Goal: Task Accomplishment & Management: Complete application form

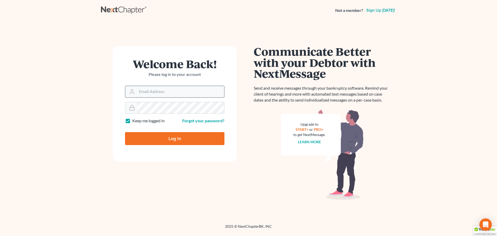
click at [193, 93] on input "Email Address" at bounding box center [180, 91] width 87 height 11
type input "[PERSON_NAME][DOMAIN_NAME][EMAIL_ADDRESS][PERSON_NAME][DOMAIN_NAME]"
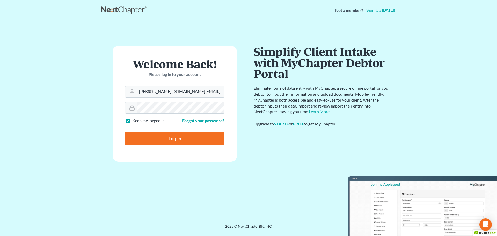
click at [167, 136] on input "Log In" at bounding box center [174, 138] width 99 height 13
type input "Thinking..."
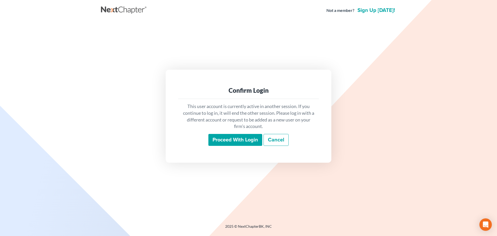
click at [226, 139] on input "Proceed with login" at bounding box center [235, 140] width 54 height 12
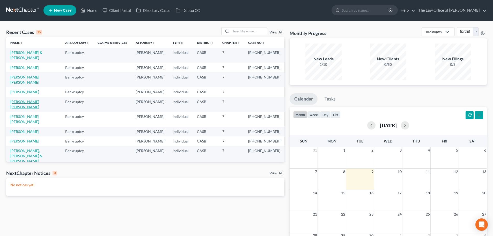
click at [33, 109] on link "Meza Velarde, Cesar" at bounding box center [24, 104] width 29 height 10
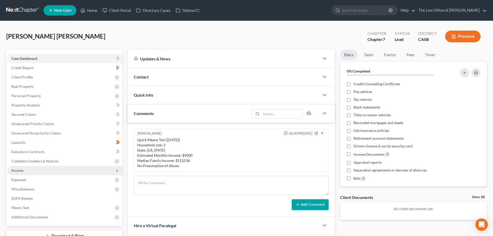
click at [23, 171] on span "Income" at bounding box center [17, 170] width 12 height 4
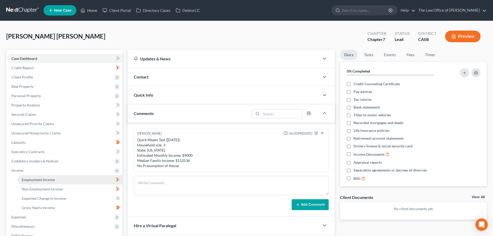
click at [60, 177] on link "Employment Income" at bounding box center [70, 179] width 105 height 9
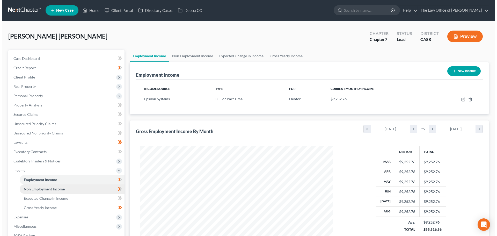
scroll to position [96, 203]
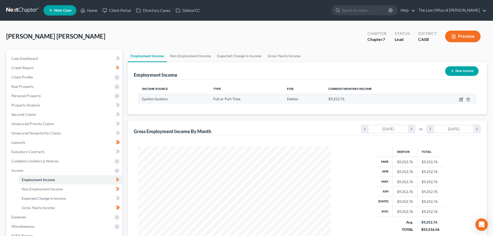
click at [461, 97] on icon "button" at bounding box center [461, 99] width 4 height 4
select select "0"
select select "4"
select select "1"
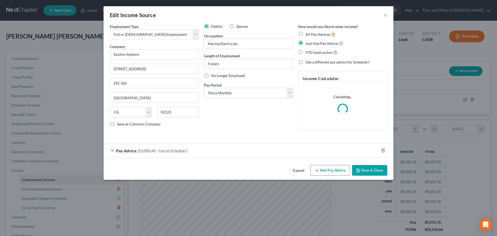
scroll to position [97, 205]
click at [137, 149] on div "Pay Advice $3,880.48 - Use on Schedule I" at bounding box center [240, 151] width 275 height 14
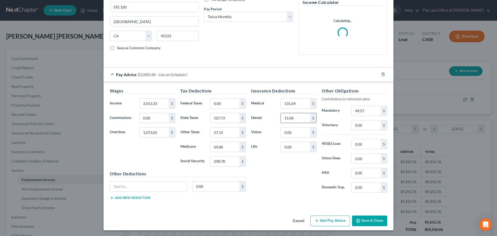
scroll to position [77, 0]
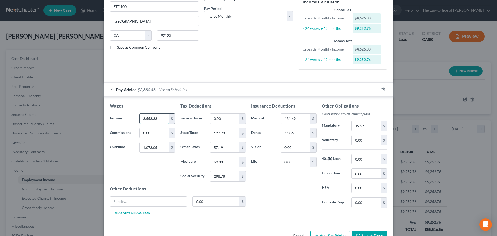
type textarea "3,553.33"
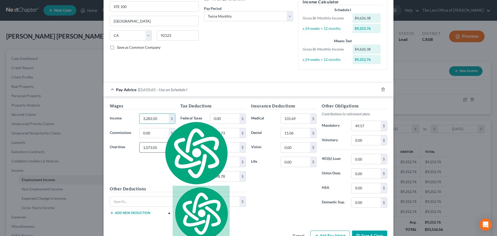
type input "3,283.50"
type input "1,045.5"
click at [170, 175] on div "Wages Income * 3,283.50 $ Commissions 0.00 $ Overtime 1,045.5 $" at bounding box center [142, 144] width 71 height 83
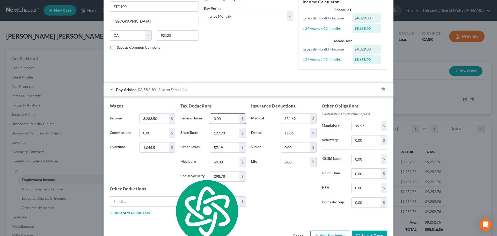
click at [232, 120] on input "0.00" at bounding box center [224, 119] width 29 height 10
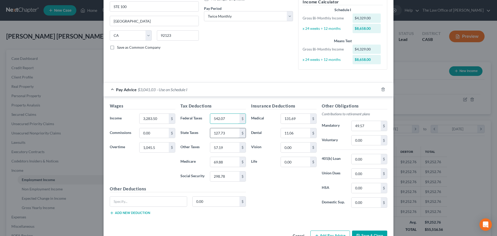
type input "542.07"
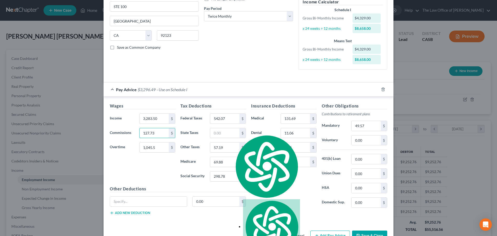
type input "127.73"
click at [214, 139] on div "Tax Deductions Federal Taxes 542.07 $ State Taxes $ Other Taxes 57.19 $ Medicar…" at bounding box center [213, 144] width 71 height 83
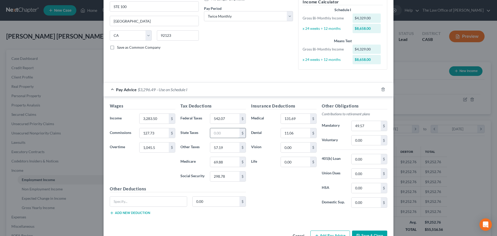
click at [228, 133] on input "text" at bounding box center [224, 133] width 29 height 10
type input "150.57"
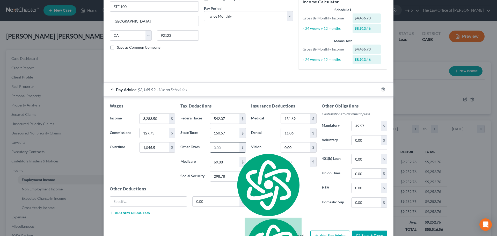
type input "57.19"
click at [195, 169] on div "Tax Deductions Federal Taxes 542.07 $ State Taxes 150.57 $ Other Taxes $ Medica…" at bounding box center [213, 144] width 71 height 83
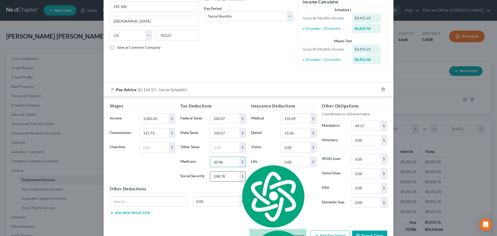
type input "60.96"
type input "260.65"
click at [287, 197] on div "Insurance Deductions Medical 131.69 $ Dental 11.06 $ Vision 0.00 $ Life 0.00 $" at bounding box center [283, 157] width 71 height 109
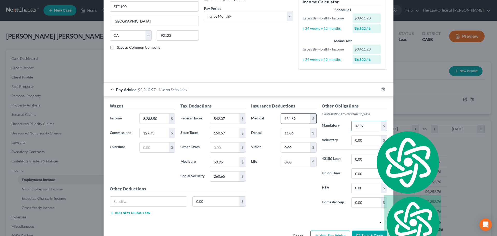
type input "43.26"
click at [302, 117] on input "131.69" at bounding box center [295, 119] width 29 height 10
type input "9.68"
click at [301, 118] on input "131.69" at bounding box center [295, 119] width 29 height 10
type input "115.23"
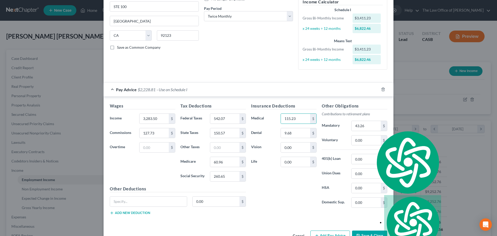
click at [297, 168] on div "Insurance Deductions Medical 115.23 $ Dental 9.68 $ Vision 0.00 $ Life 0.00 $" at bounding box center [283, 157] width 71 height 109
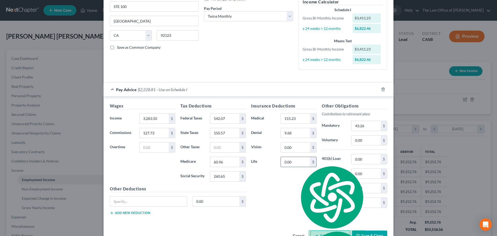
click at [295, 162] on input "0.00" at bounding box center [295, 162] width 29 height 10
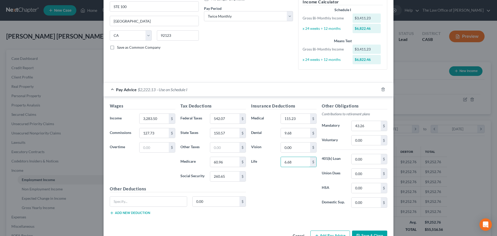
type input "6.68"
click at [271, 206] on div "Insurance Deductions Medical 115.23 $ Dental 9.68 $ Vision 0.00 $ Life 6.68 $" at bounding box center [283, 157] width 71 height 109
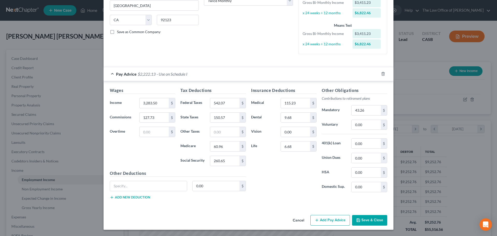
click at [335, 221] on button "Add Pay Advice" at bounding box center [330, 220] width 40 height 11
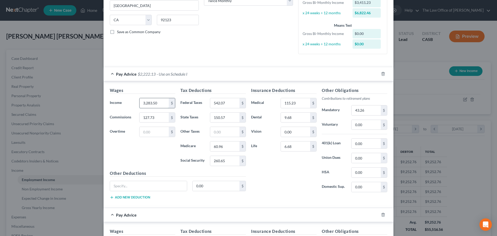
click at [161, 101] on input "3,283.50" at bounding box center [153, 103] width 29 height 10
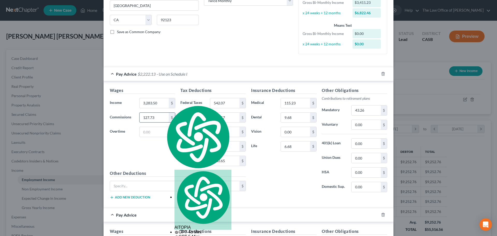
click at [161, 118] on input "127.73" at bounding box center [153, 117] width 29 height 10
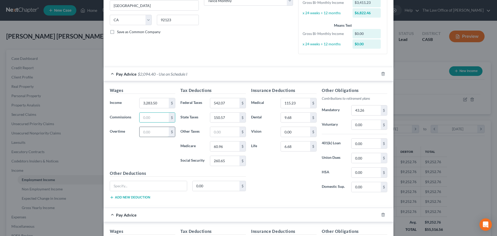
click at [165, 135] on input "text" at bounding box center [153, 132] width 29 height 10
type input "738"
click at [194, 111] on div "Tax Deductions Federal Taxes 542.07 $ State Taxes 150.57 $ Other Taxes $ Medica…" at bounding box center [213, 128] width 71 height 83
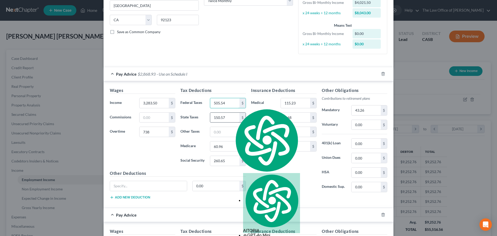
type input "505.54"
type input "126.82"
type input "56.5"
type input "241.59"
click at [311, 181] on div "Insurance Deductions Medical 115.23 $ Dental 9.68 $ Vision 0.00 $ Life 6.68 $" at bounding box center [283, 141] width 71 height 109
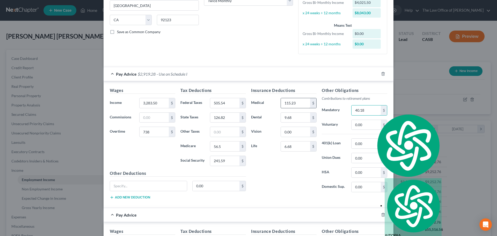
type input "40.18"
type input "115.23"
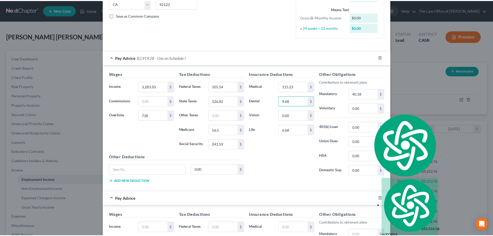
scroll to position [103, 0]
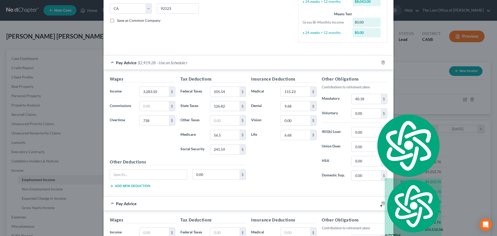
click at [119, 62] on span "Pay Advice" at bounding box center [126, 62] width 21 height 5
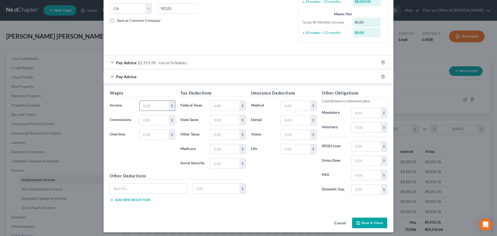
click at [150, 106] on input "text" at bounding box center [153, 106] width 29 height 10
click at [154, 104] on input "text" at bounding box center [153, 106] width 29 height 10
type input "3,283.5"
click at [153, 136] on input "text" at bounding box center [153, 135] width 29 height 10
type input "1,045.5"
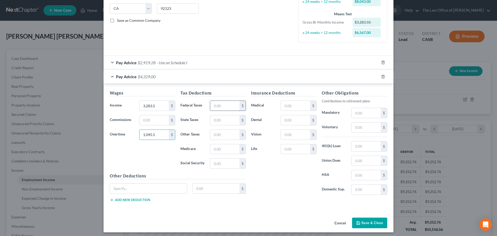
click at [228, 108] on input "text" at bounding box center [224, 106] width 29 height 10
type input "542.07"
click at [224, 119] on input "text" at bounding box center [224, 120] width 29 height 10
type input "150.57"
click at [222, 150] on input "text" at bounding box center [224, 149] width 29 height 10
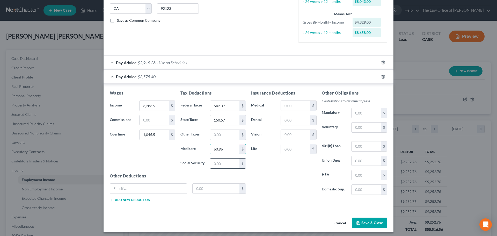
type input "60.96"
click at [223, 165] on input "text" at bounding box center [224, 163] width 29 height 10
type input "260.65"
click at [292, 107] on input "text" at bounding box center [295, 106] width 29 height 10
type input "115.23"
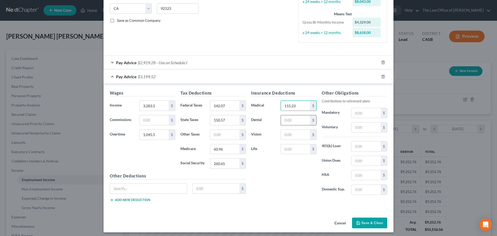
click at [286, 120] on input "text" at bounding box center [295, 120] width 29 height 10
type input "9.68"
click at [294, 149] on input "text" at bounding box center [295, 149] width 29 height 10
type input "6.68"
click at [368, 110] on input "text" at bounding box center [365, 113] width 29 height 10
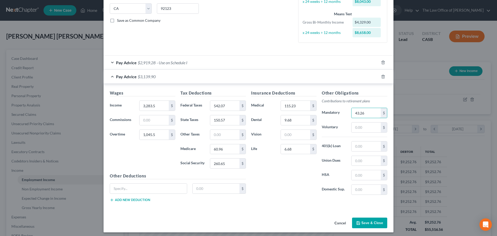
type input "43.26"
click at [360, 217] on button "Save & Close" at bounding box center [369, 222] width 35 height 11
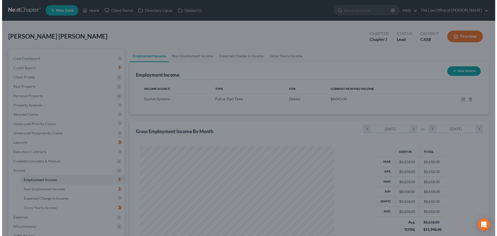
scroll to position [258519, 258412]
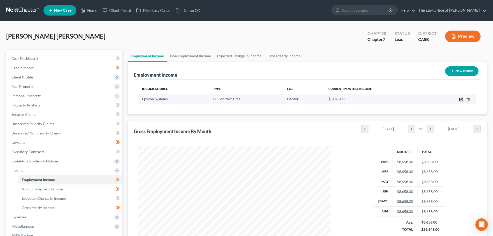
click at [461, 100] on icon "button" at bounding box center [461, 99] width 4 height 4
select select "0"
select select "4"
select select "1"
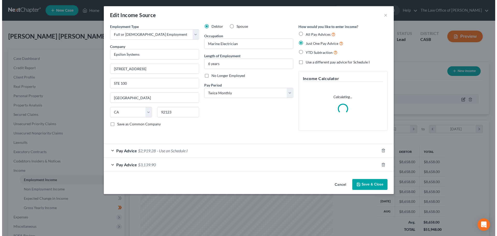
scroll to position [97, 205]
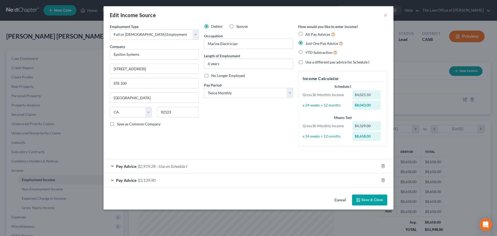
click at [130, 178] on span "Pay Advice" at bounding box center [126, 179] width 21 height 5
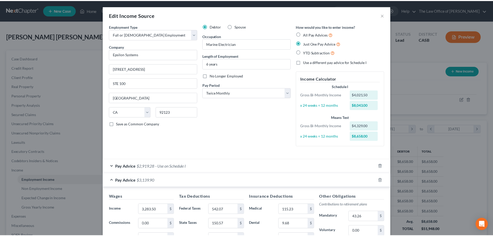
scroll to position [103, 0]
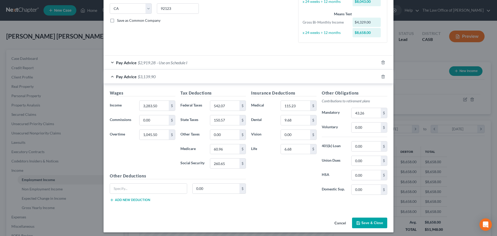
click at [363, 223] on button "Save & Close" at bounding box center [369, 222] width 35 height 11
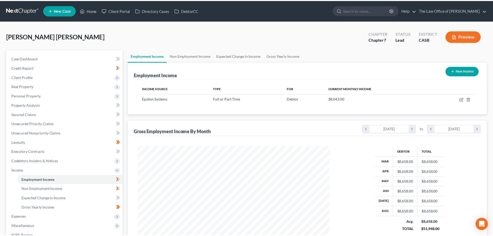
scroll to position [258519, 258412]
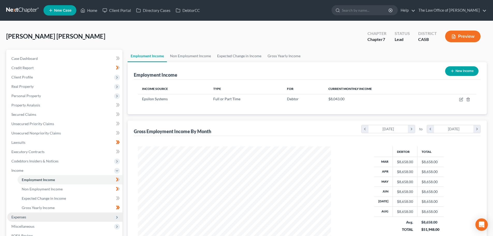
click at [21, 215] on span "Expenses" at bounding box center [18, 216] width 15 height 4
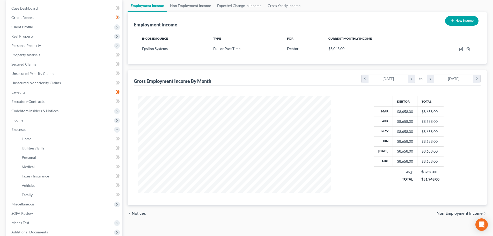
scroll to position [104, 0]
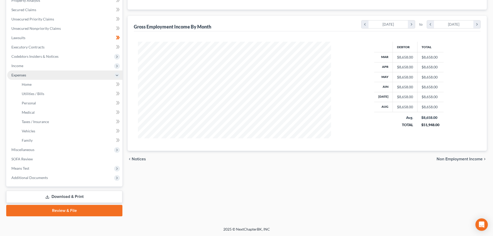
click at [27, 74] on span "Expenses" at bounding box center [64, 74] width 115 height 9
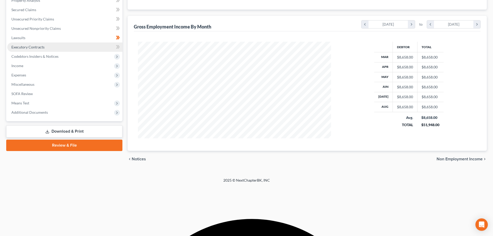
scroll to position [56, 0]
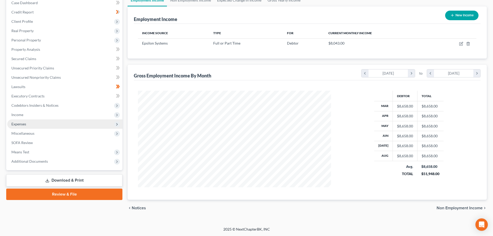
click at [24, 122] on span "Expenses" at bounding box center [18, 124] width 15 height 4
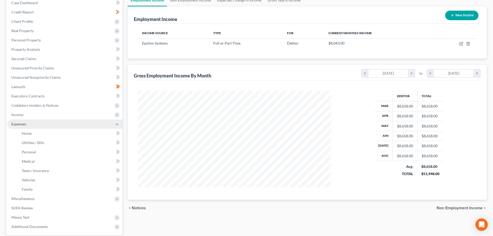
scroll to position [104, 0]
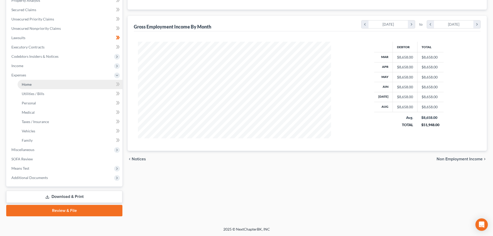
click at [24, 83] on span "Home" at bounding box center [27, 84] width 10 height 4
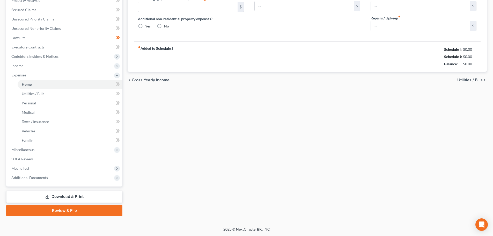
type input "2,160.00"
type input "0.00"
radio input "true"
type input "8.50"
type input "0.00"
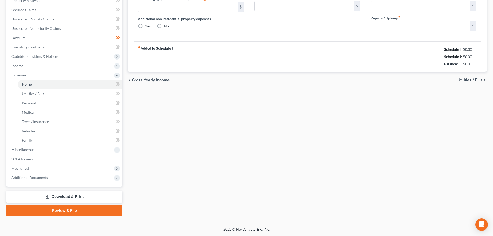
type input "0.00"
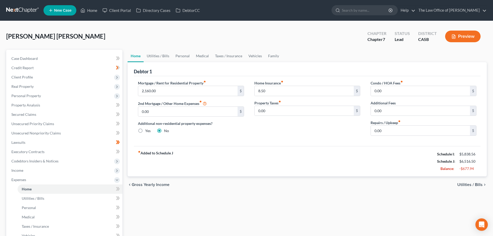
click at [468, 183] on span "Utilities / Bills" at bounding box center [469, 184] width 25 height 4
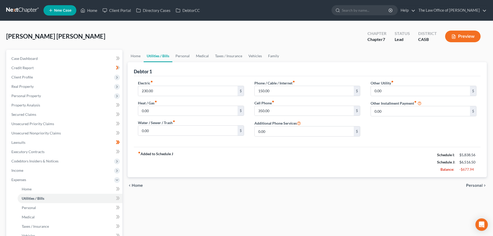
click at [468, 183] on span "Personal" at bounding box center [474, 185] width 17 height 4
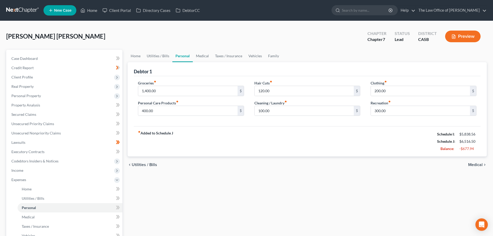
click at [473, 164] on span "Medical" at bounding box center [475, 164] width 14 height 4
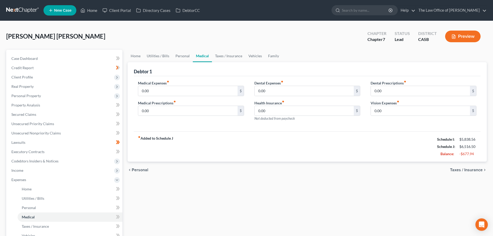
click at [473, 164] on div "chevron_left Personal Taxes / Insurance chevron_right" at bounding box center [306, 169] width 359 height 17
click at [473, 166] on div "chevron_left Personal Taxes / Insurance chevron_right" at bounding box center [306, 169] width 359 height 17
click at [472, 166] on div "chevron_left Personal Taxes / Insurance chevron_right" at bounding box center [306, 169] width 359 height 17
click at [470, 169] on span "Taxes / Insurance" at bounding box center [466, 170] width 33 height 4
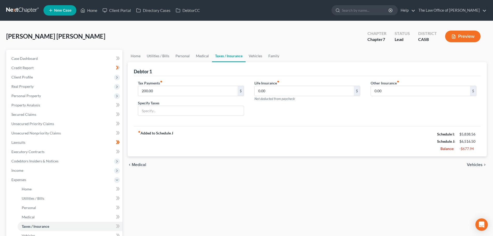
click at [471, 163] on span "Vehicles" at bounding box center [475, 164] width 16 height 4
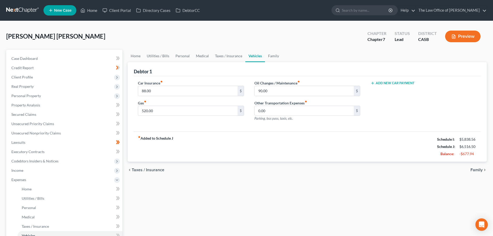
click at [471, 163] on div "chevron_left Taxes / Insurance Family chevron_right" at bounding box center [306, 169] width 359 height 17
click at [481, 169] on span "Family" at bounding box center [476, 170] width 12 height 4
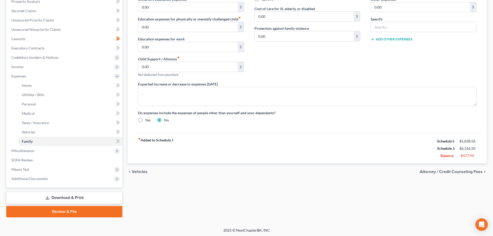
click at [138, 171] on span "Vehicles" at bounding box center [140, 171] width 16 height 4
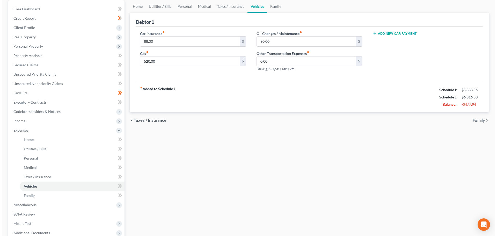
scroll to position [52, 0]
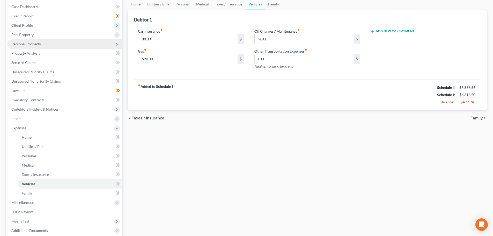
click at [27, 44] on span "Personal Property" at bounding box center [25, 44] width 29 height 4
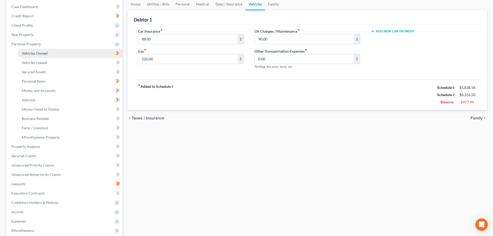
click at [24, 54] on span "Vehicles Owned" at bounding box center [35, 53] width 26 height 4
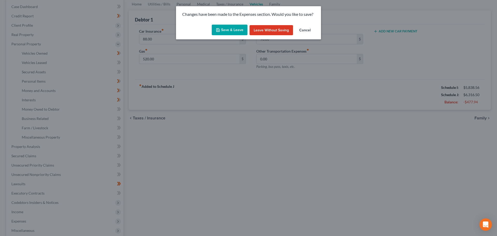
click at [232, 27] on button "Save & Leave" at bounding box center [230, 30] width 36 height 11
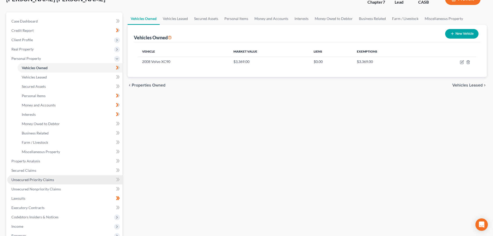
scroll to position [52, 0]
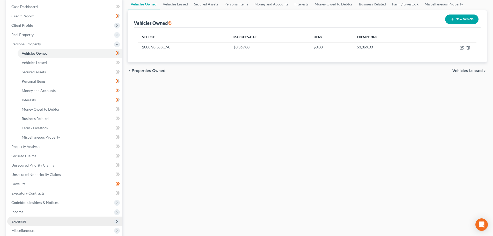
click at [19, 221] on span "Expenses" at bounding box center [18, 221] width 15 height 4
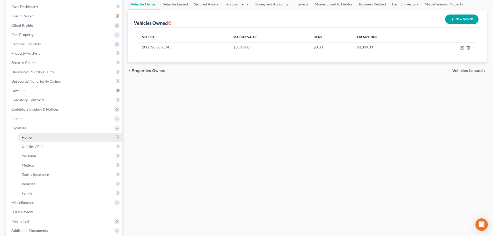
click at [31, 135] on span "Home" at bounding box center [27, 137] width 10 height 4
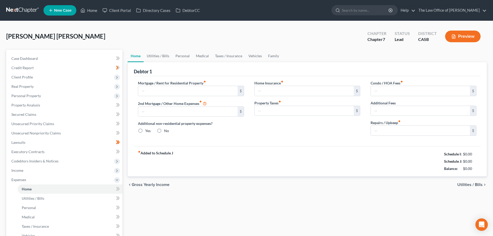
type input "2,160.00"
type input "0.00"
radio input "true"
type input "8.50"
type input "0.00"
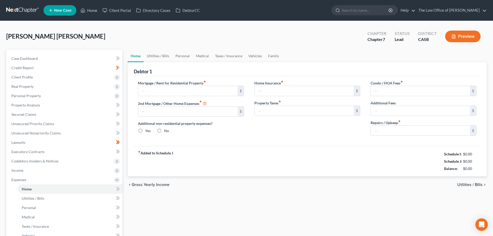
type input "0.00"
click at [464, 183] on span "Utilities / Bills" at bounding box center [469, 184] width 25 height 4
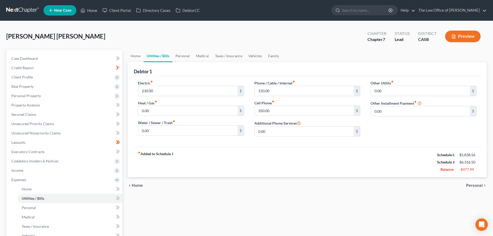
click at [476, 185] on span "Personal" at bounding box center [474, 185] width 17 height 4
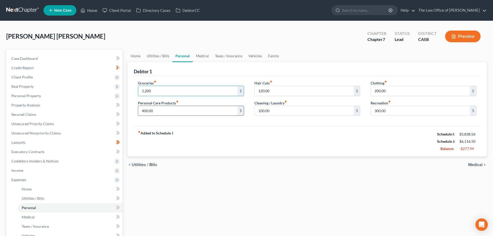
type input "1,200"
type input "300"
click at [307, 130] on div "fiber_manual_record Added to Schedule J Schedule I: $5,838.56 Schedule J: $6,01…" at bounding box center [307, 141] width 347 height 30
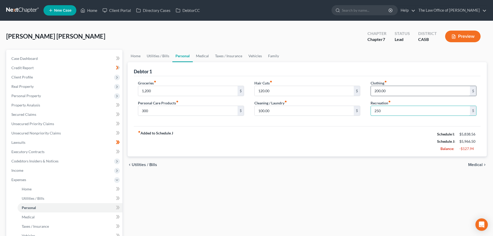
type input "250"
click at [394, 92] on input "200.00" at bounding box center [420, 91] width 99 height 10
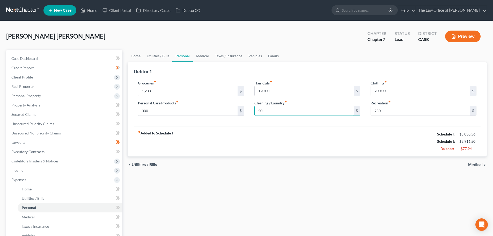
type input "50"
click at [377, 157] on div "chevron_left Utilities / Bills Medical chevron_right" at bounding box center [306, 164] width 359 height 17
click at [384, 145] on div "fiber_manual_record Added to Schedule J Schedule I: $5,838.56 Schedule J: $5,91…" at bounding box center [307, 141] width 347 height 30
click at [477, 163] on span "Medical" at bounding box center [475, 164] width 14 height 4
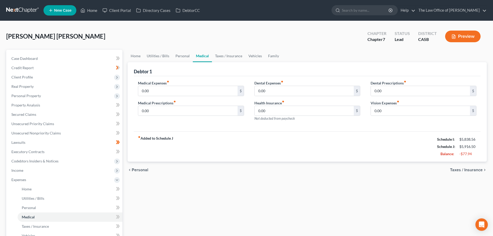
click at [475, 168] on span "Taxes / Insurance" at bounding box center [466, 170] width 33 height 4
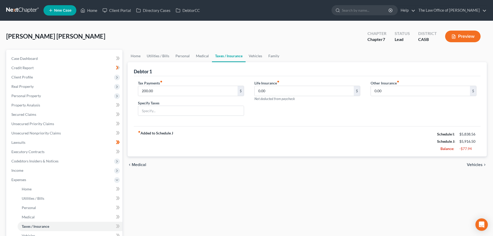
click at [321, 150] on div "fiber_manual_record Added to Schedule J Schedule I: $5,838.56 Schedule J: $5,91…" at bounding box center [307, 141] width 347 height 30
click at [22, 141] on span "Lawsuits" at bounding box center [18, 142] width 14 height 4
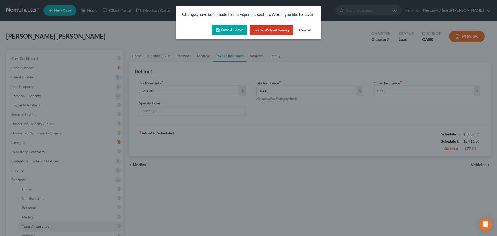
click at [235, 29] on button "Save & Leave" at bounding box center [230, 30] width 36 height 11
